Goal: Navigation & Orientation: Understand site structure

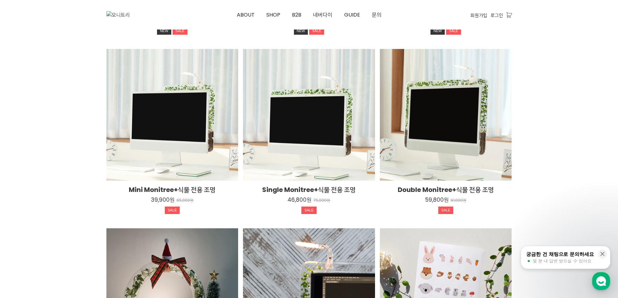
scroll to position [1009, 0]
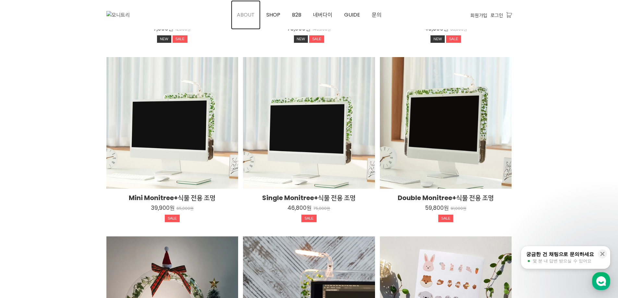
click at [246, 19] on link "ABOUT" at bounding box center [246, 14] width 30 height 29
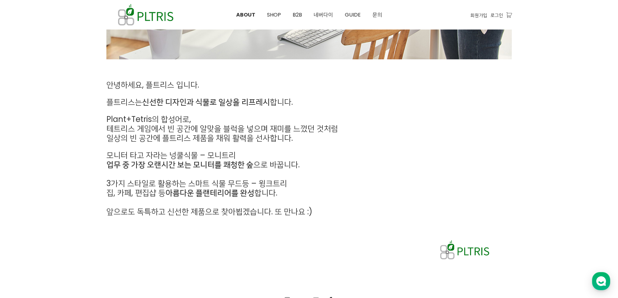
scroll to position [315, 0]
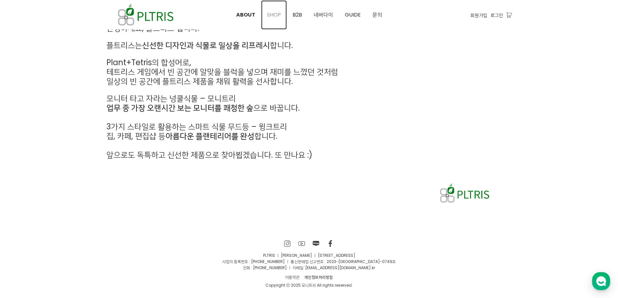
click at [280, 15] on span "SHOP" at bounding box center [274, 14] width 14 height 7
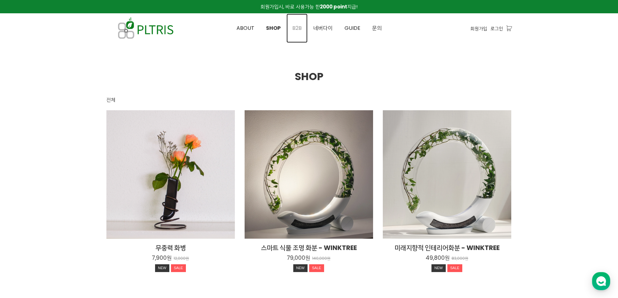
click at [291, 29] on link "B2B" at bounding box center [296, 28] width 21 height 29
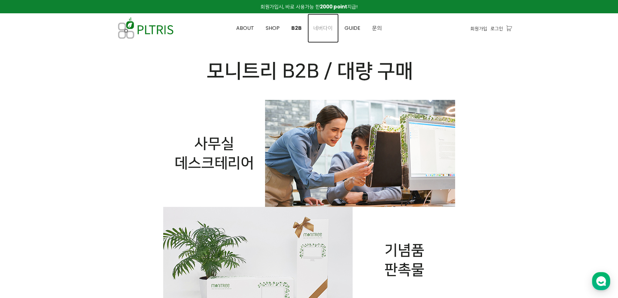
click at [321, 25] on span "네버다이" at bounding box center [322, 27] width 19 height 7
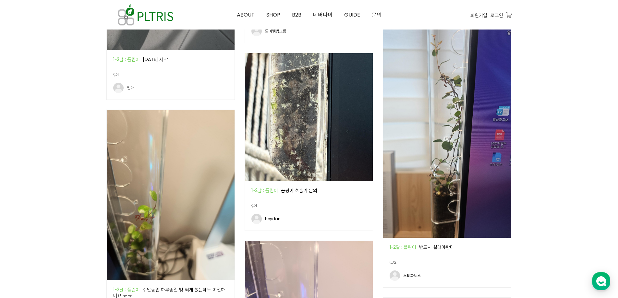
scroll to position [551, 0]
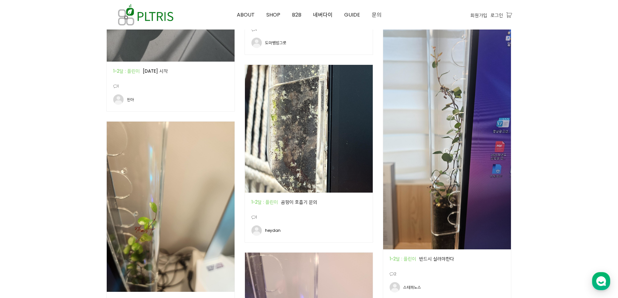
click at [298, 132] on img at bounding box center [309, 129] width 128 height 128
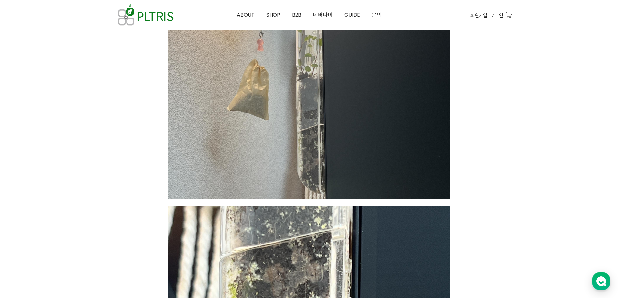
scroll to position [162, 0]
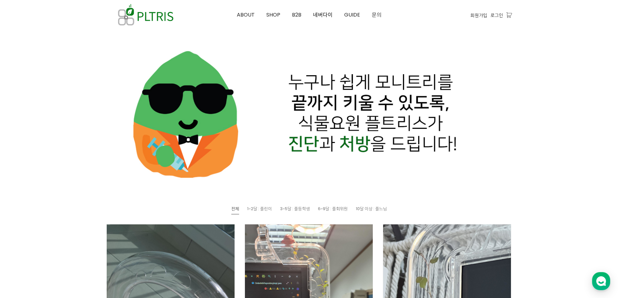
scroll to position [162, 0]
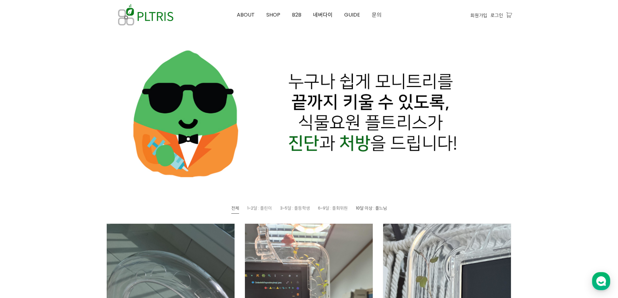
click at [364, 209] on span "10달 이상 : 플느님" at bounding box center [371, 208] width 31 height 6
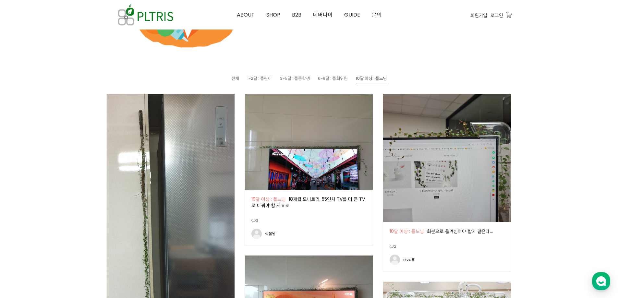
scroll to position [422, 0]
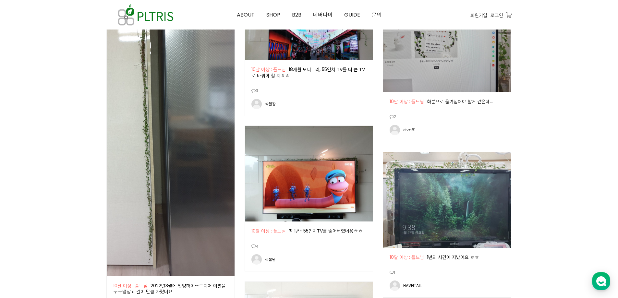
click at [446, 192] on img at bounding box center [447, 200] width 128 height 96
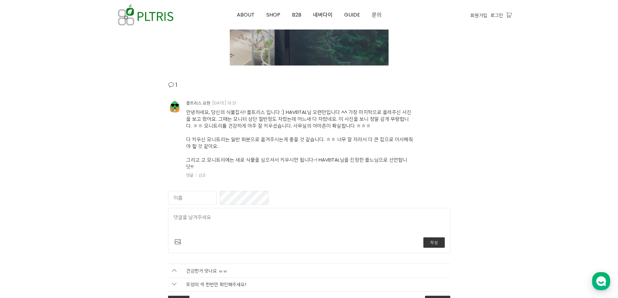
scroll to position [953, 0]
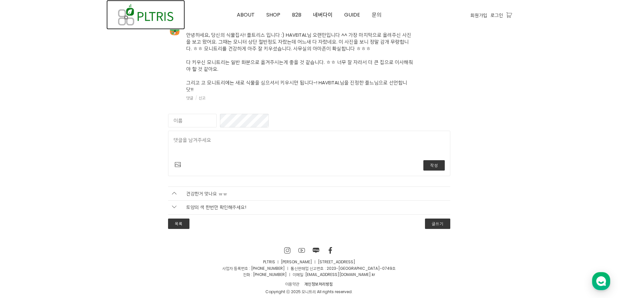
click at [157, 7] on img at bounding box center [145, 15] width 78 height 30
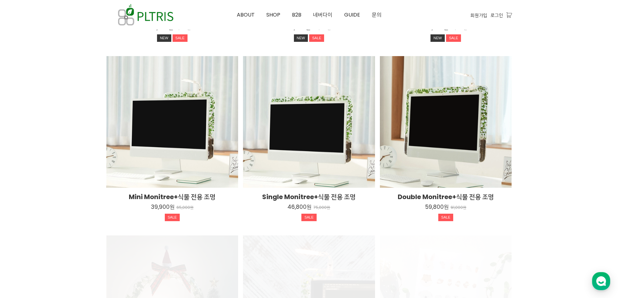
scroll to position [1204, 0]
